Goal: Register for event/course

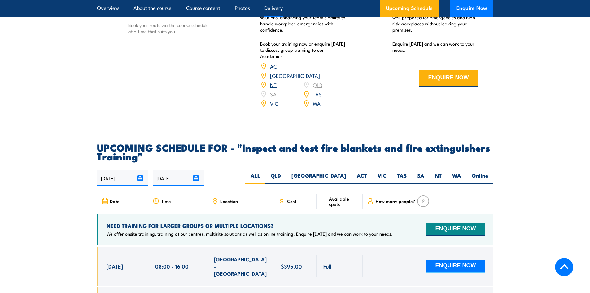
scroll to position [1022, 0]
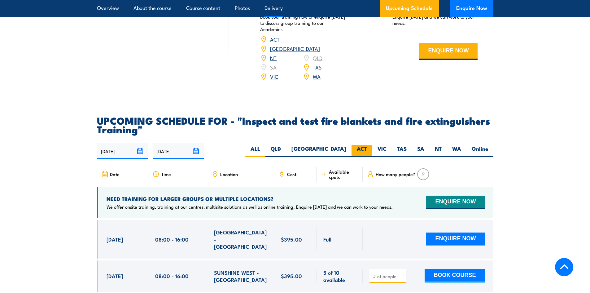
click at [370, 157] on label "ACT" at bounding box center [362, 151] width 21 height 12
click at [370, 149] on input "ACT" at bounding box center [369, 147] width 4 height 4
radio input "true"
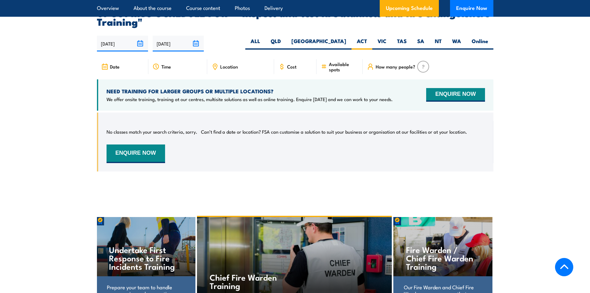
scroll to position [1150, 0]
